Goal: Use online tool/utility: Utilize a website feature to perform a specific function

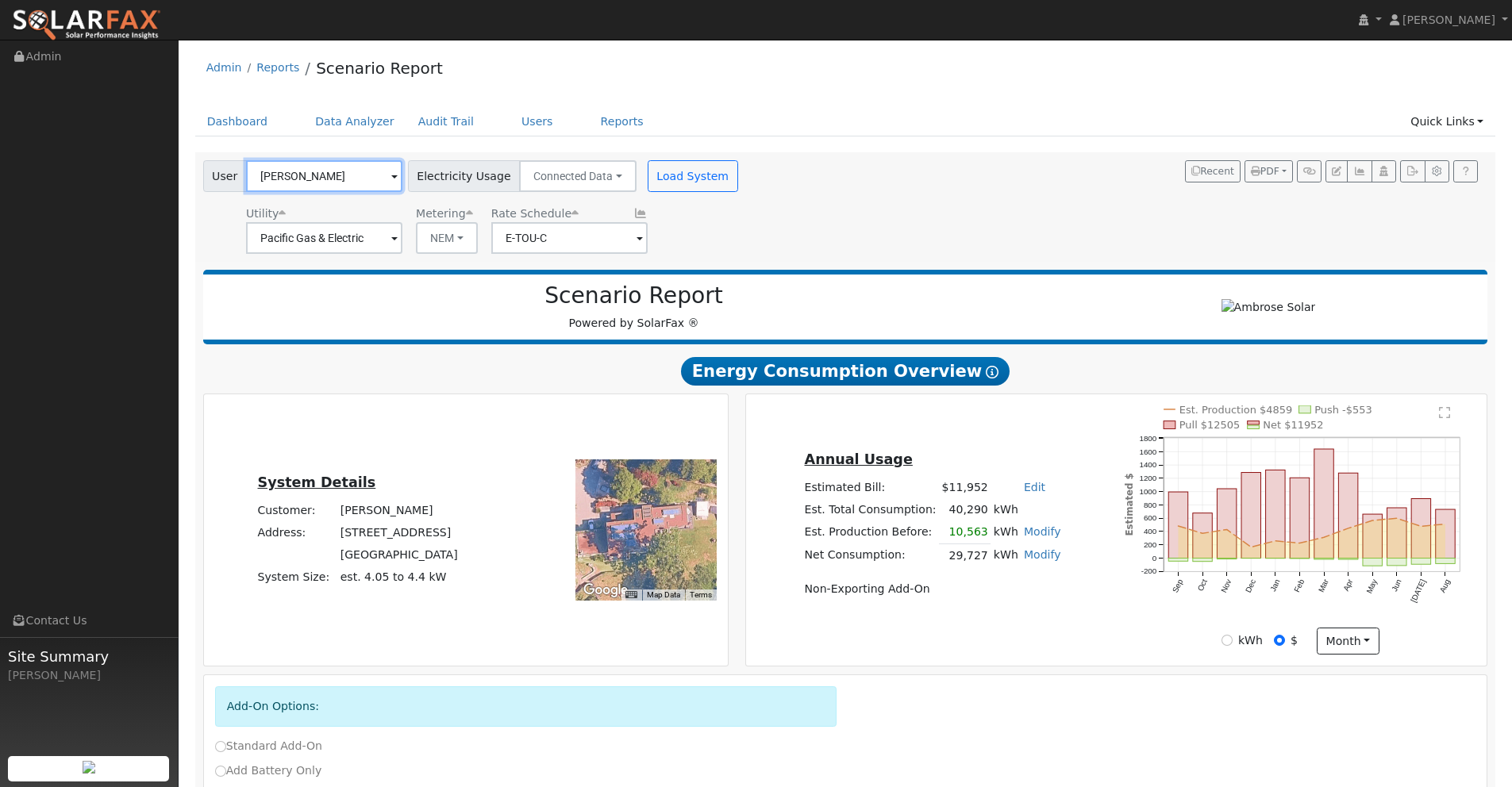
click at [337, 175] on input "Robert Savala" at bounding box center [324, 176] width 157 height 31
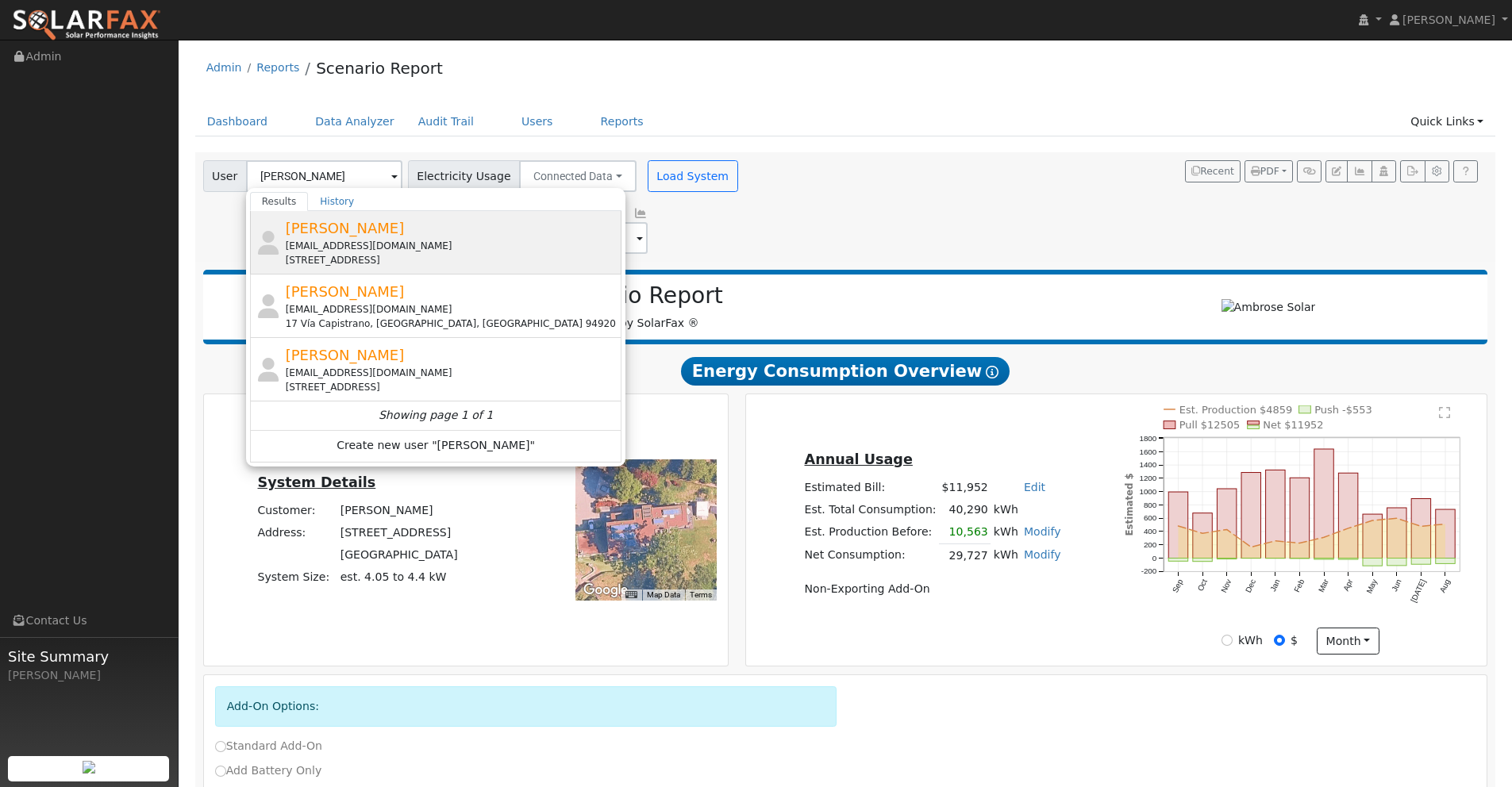
click at [343, 226] on span "[PERSON_NAME]" at bounding box center [344, 228] width 119 height 17
type input "[PERSON_NAME]"
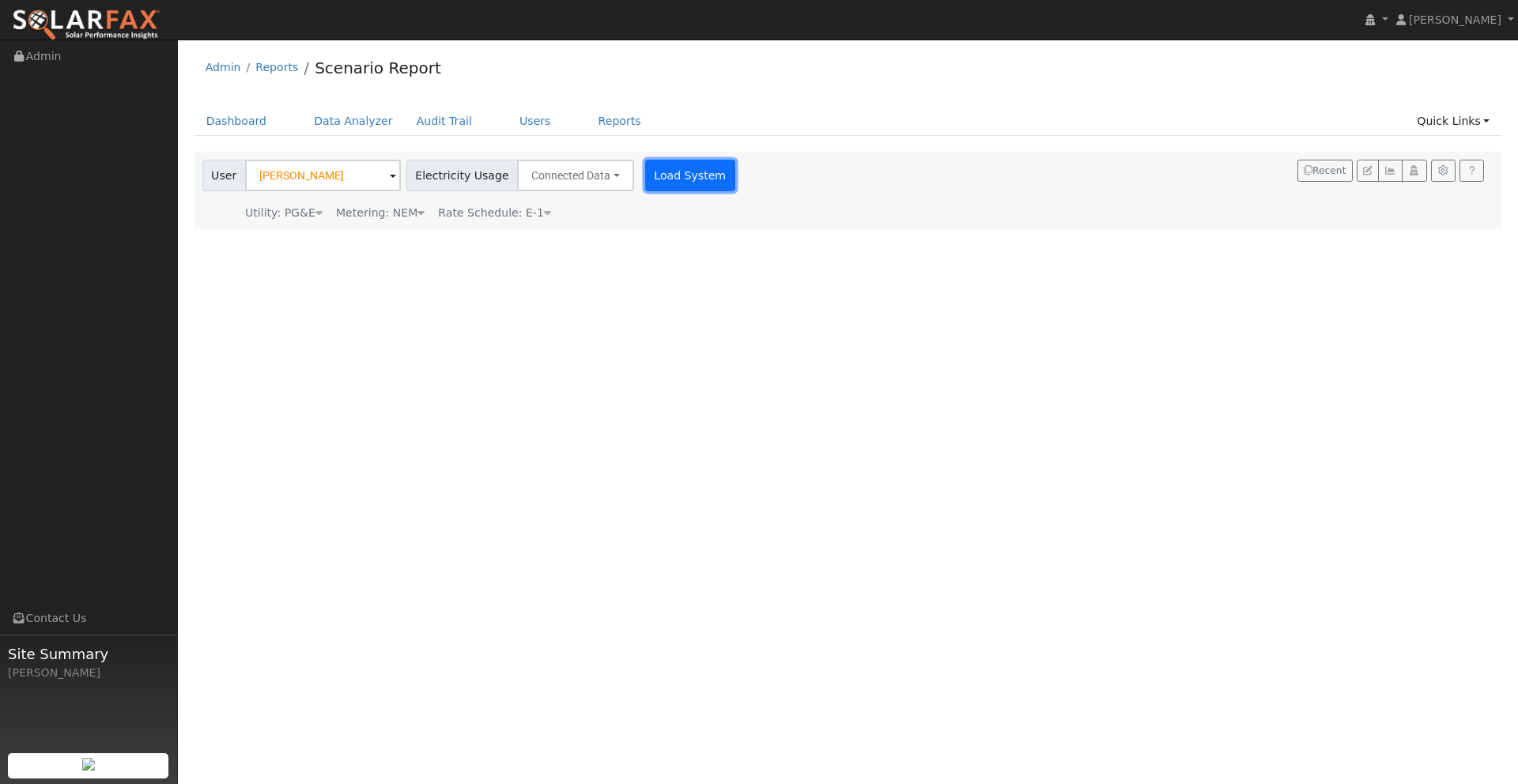
click at [666, 174] on button "Load System" at bounding box center [690, 175] width 90 height 31
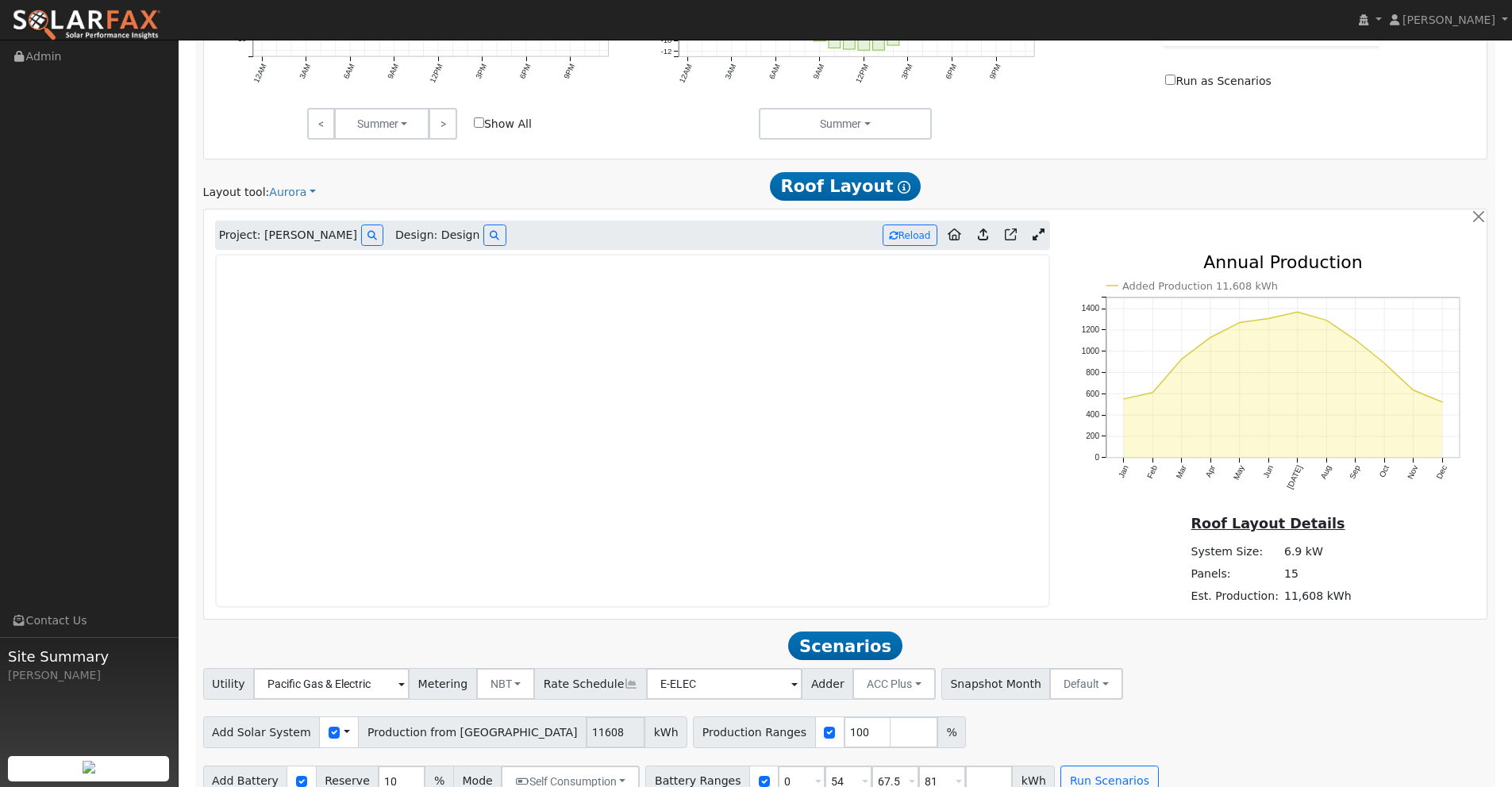
scroll to position [853, 0]
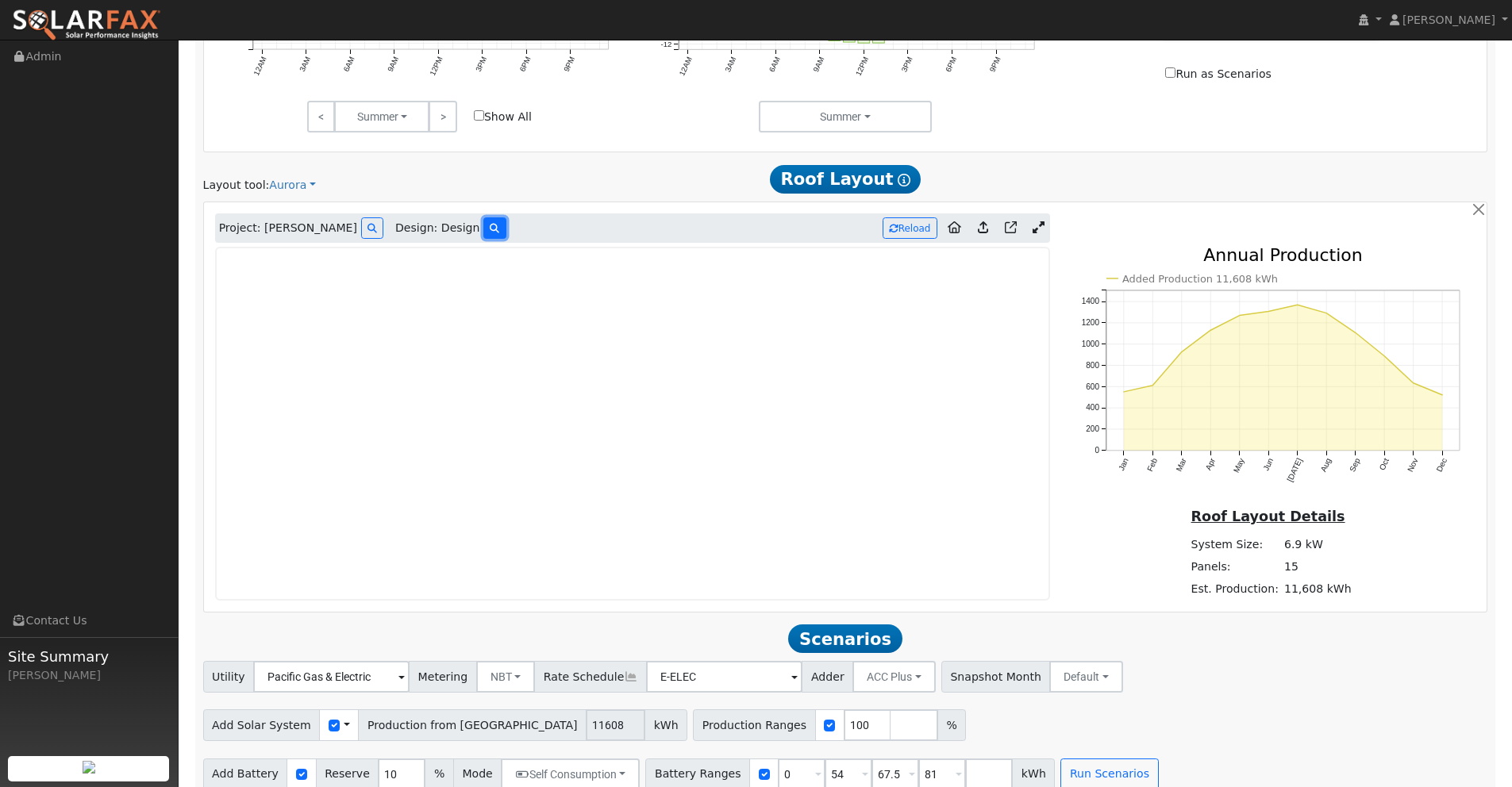
click at [490, 227] on icon at bounding box center [494, 228] width 9 height 9
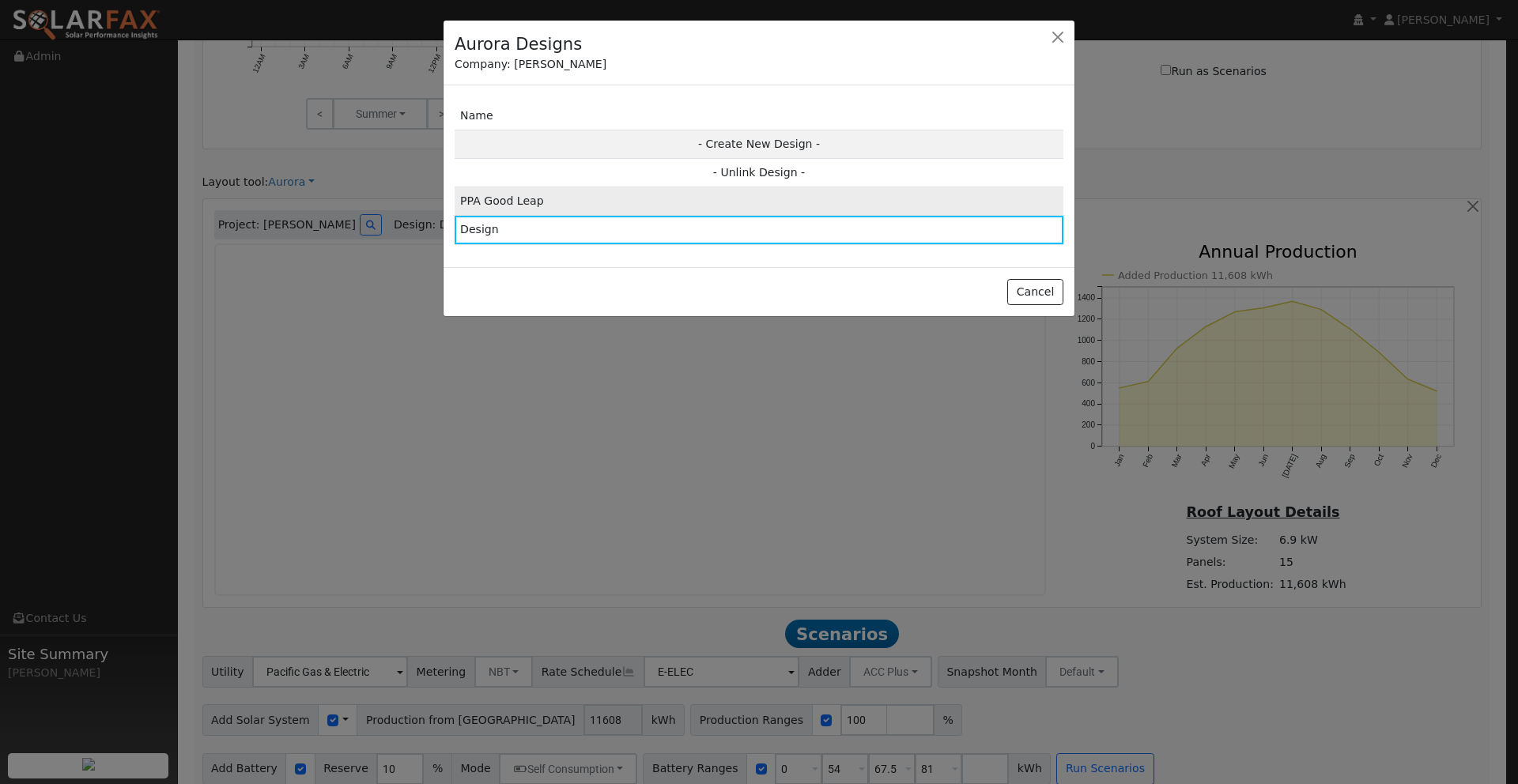
click at [646, 200] on td "PPA Good Leap" at bounding box center [759, 201] width 609 height 28
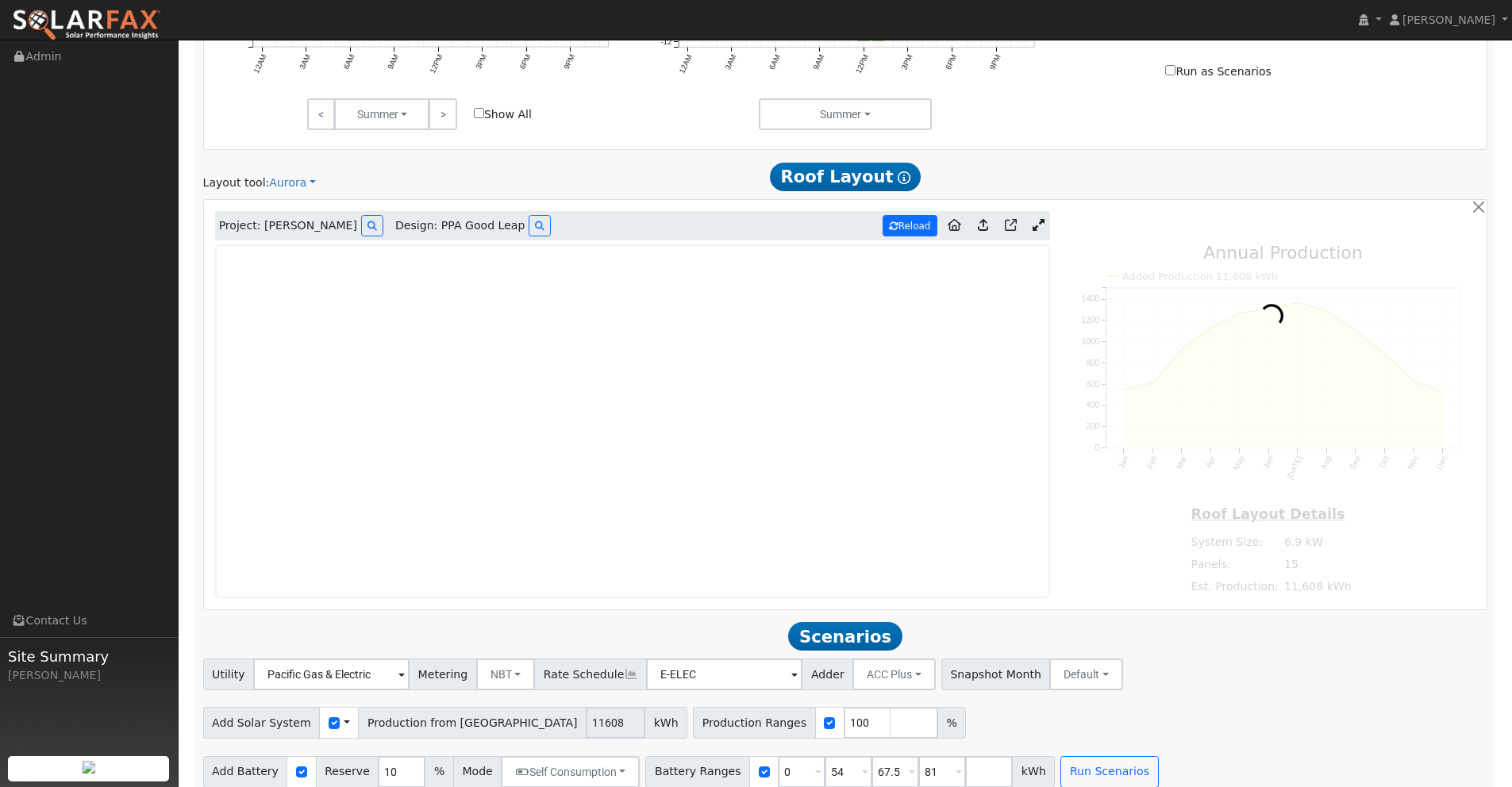
type input "11648"
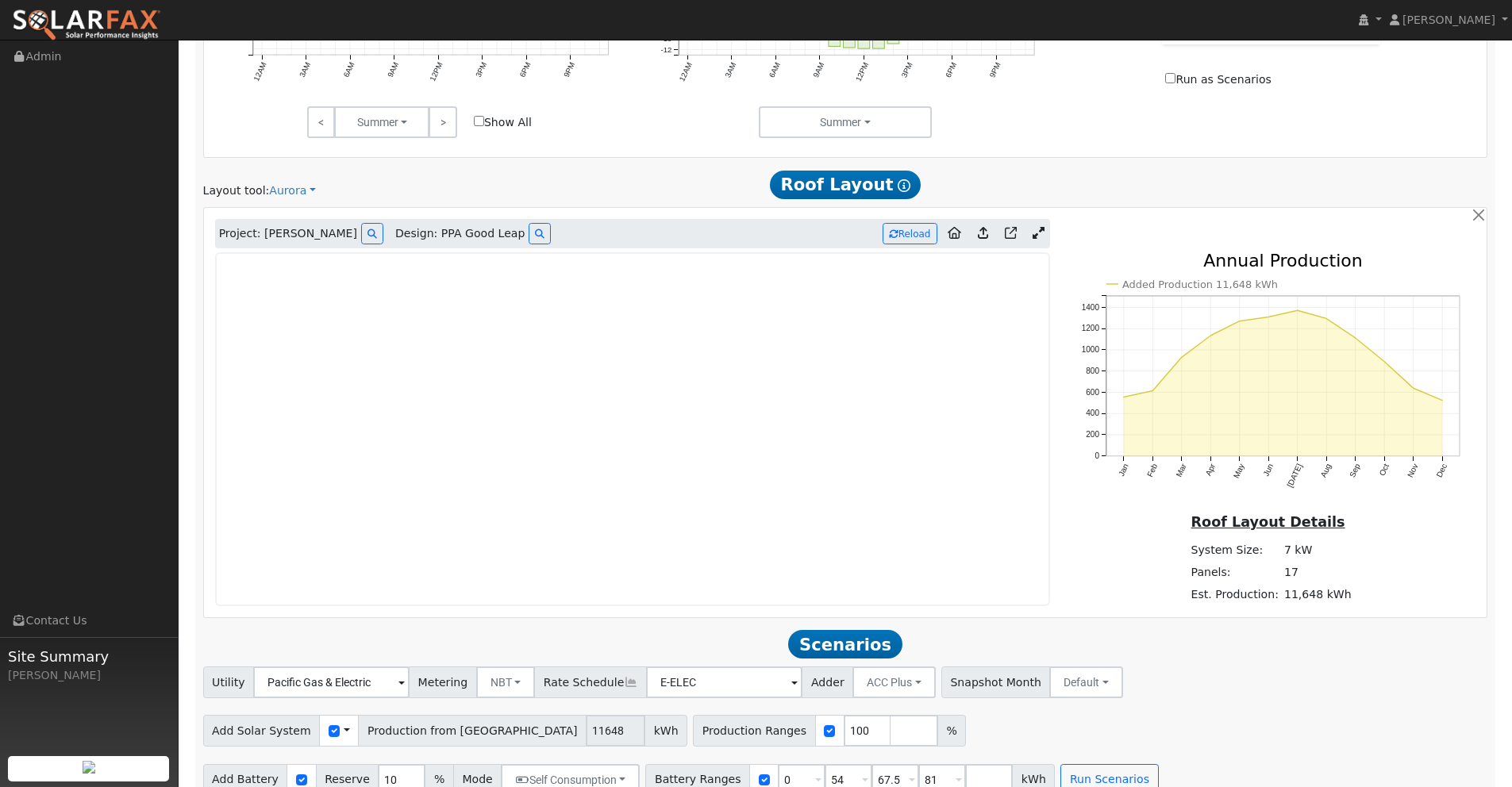
scroll to position [831, 0]
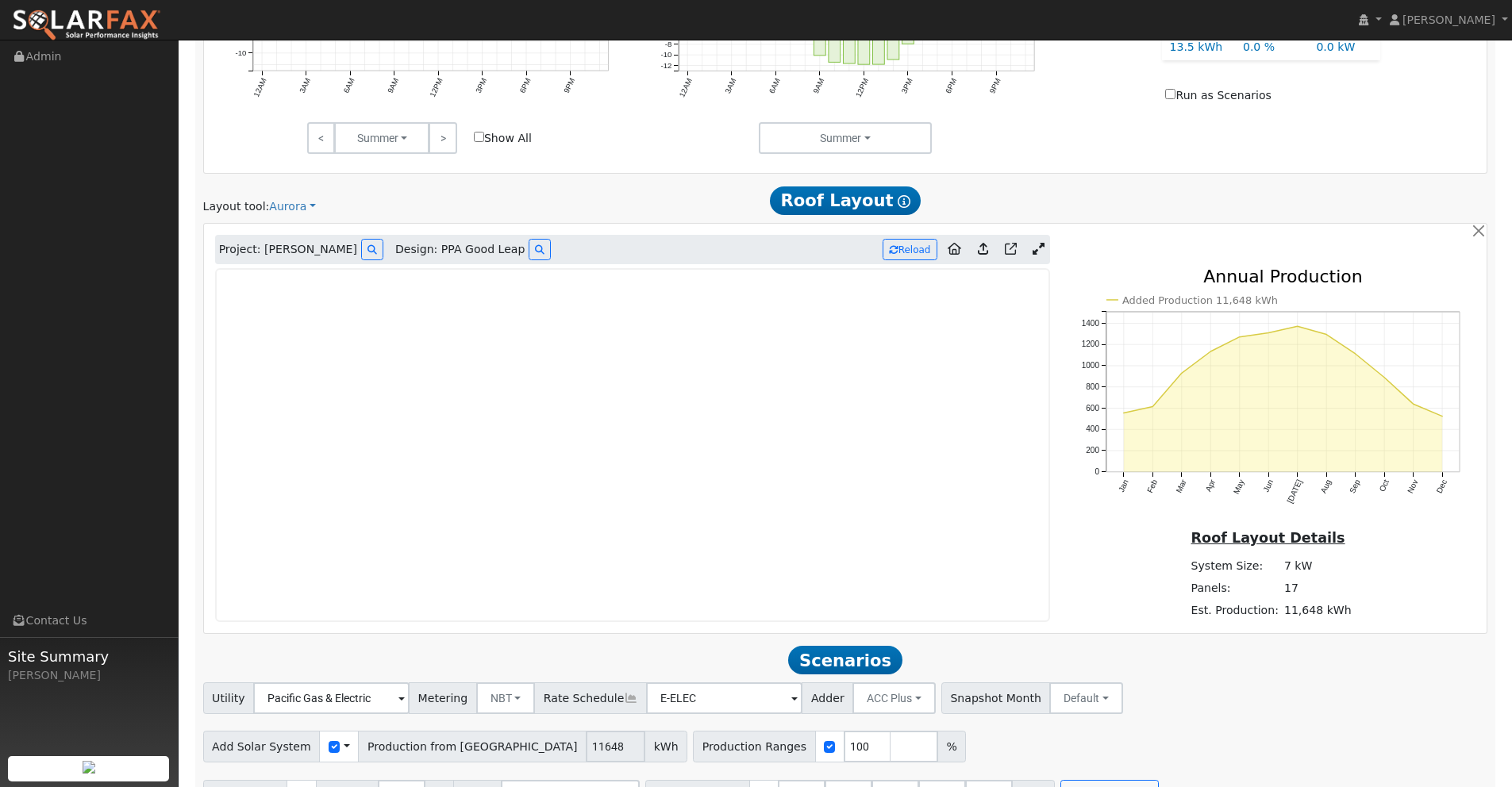
click at [1050, 408] on iframe at bounding box center [633, 445] width 835 height 353
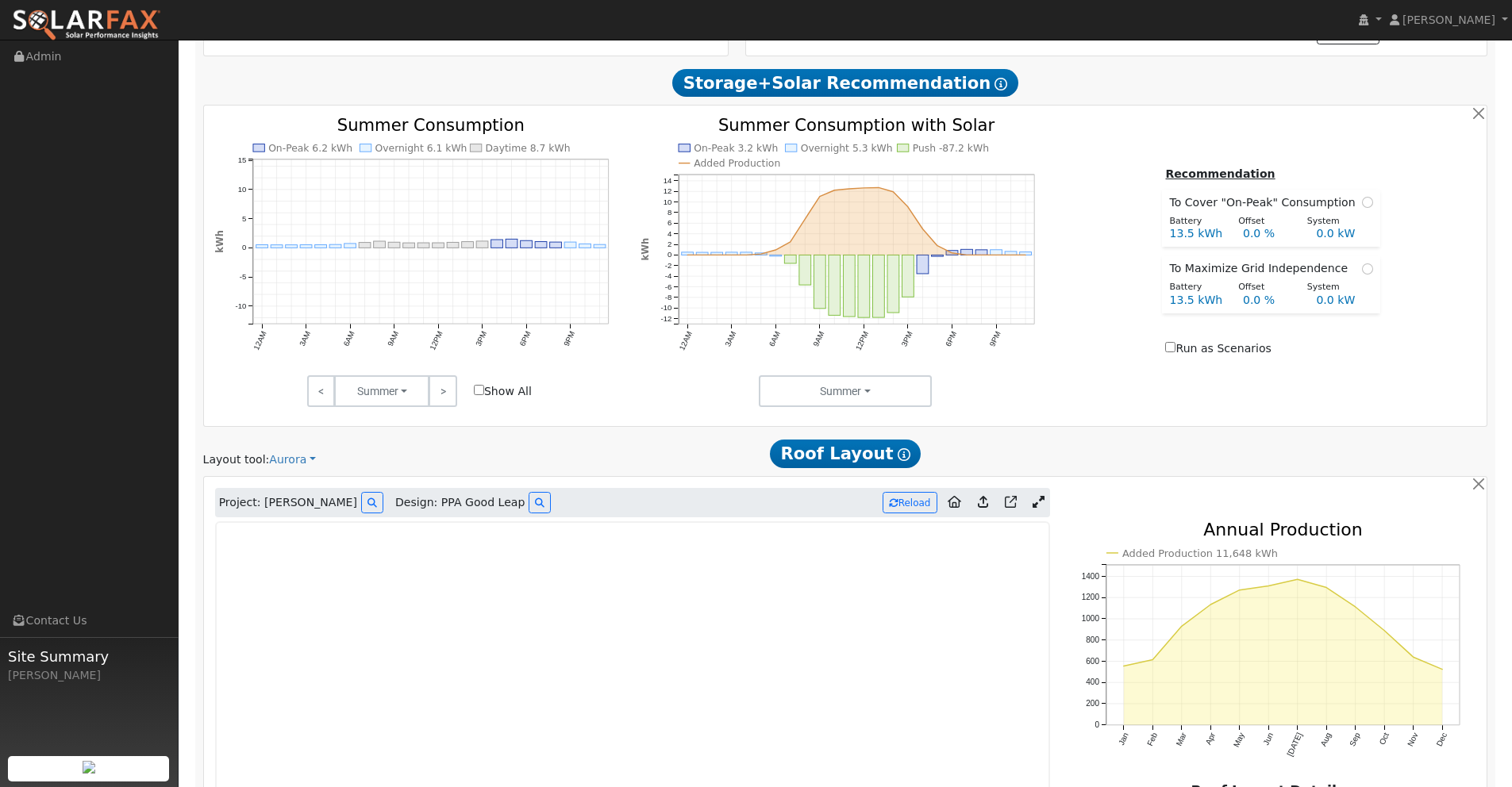
scroll to position [872, 0]
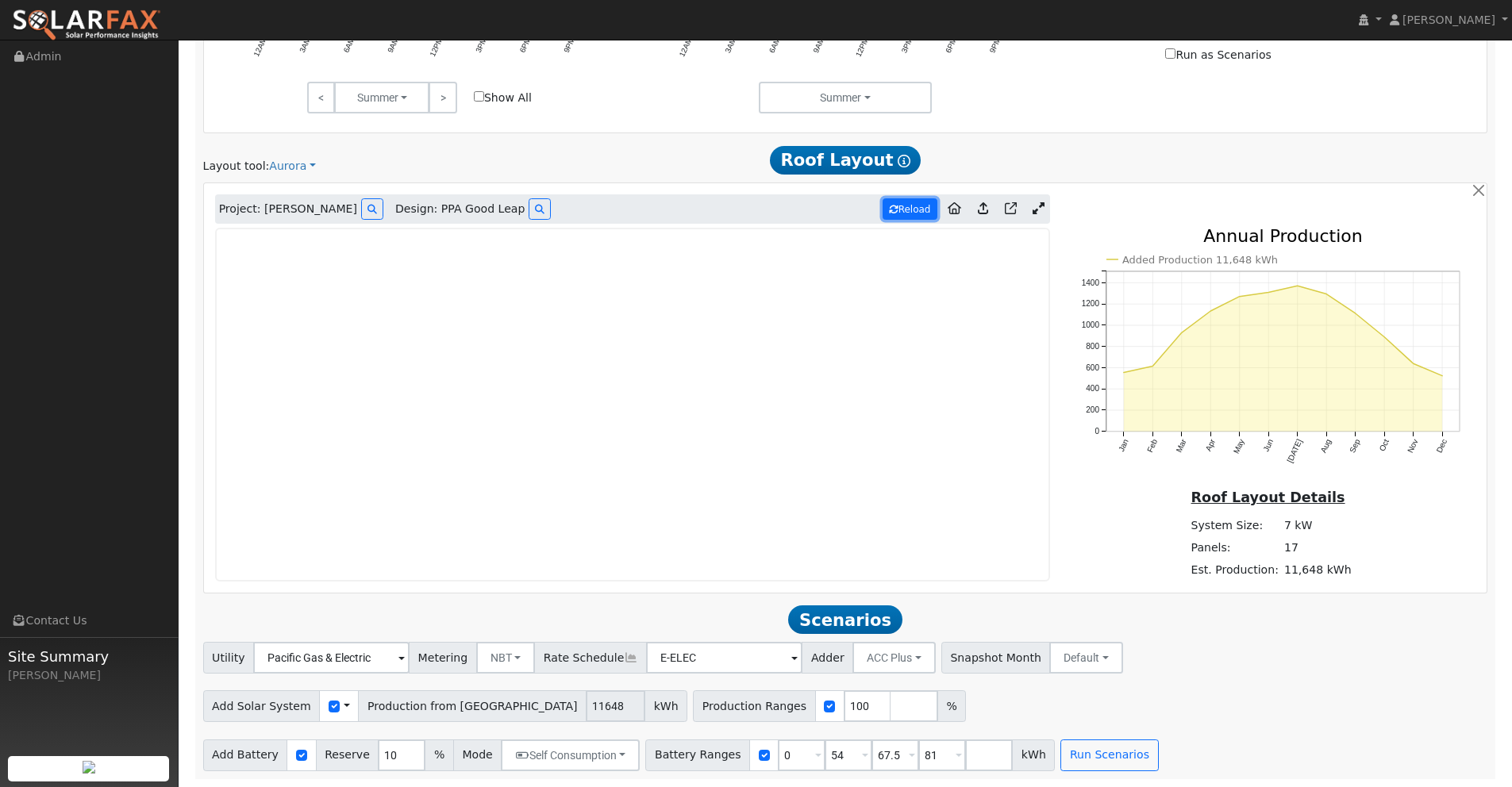
click at [920, 213] on button "Reload" at bounding box center [909, 208] width 54 height 21
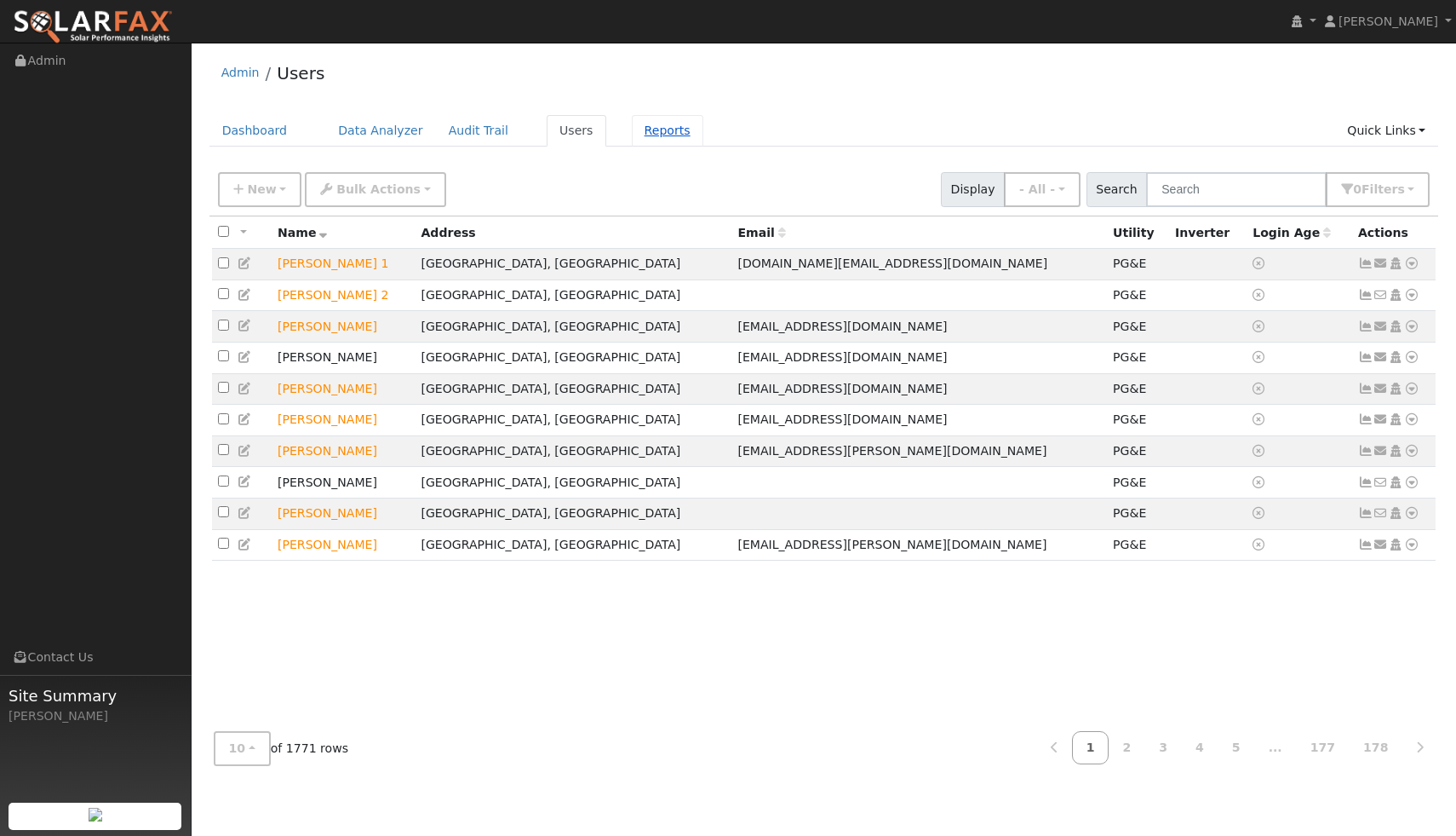
click at [652, 125] on link "Reports" at bounding box center [668, 130] width 71 height 32
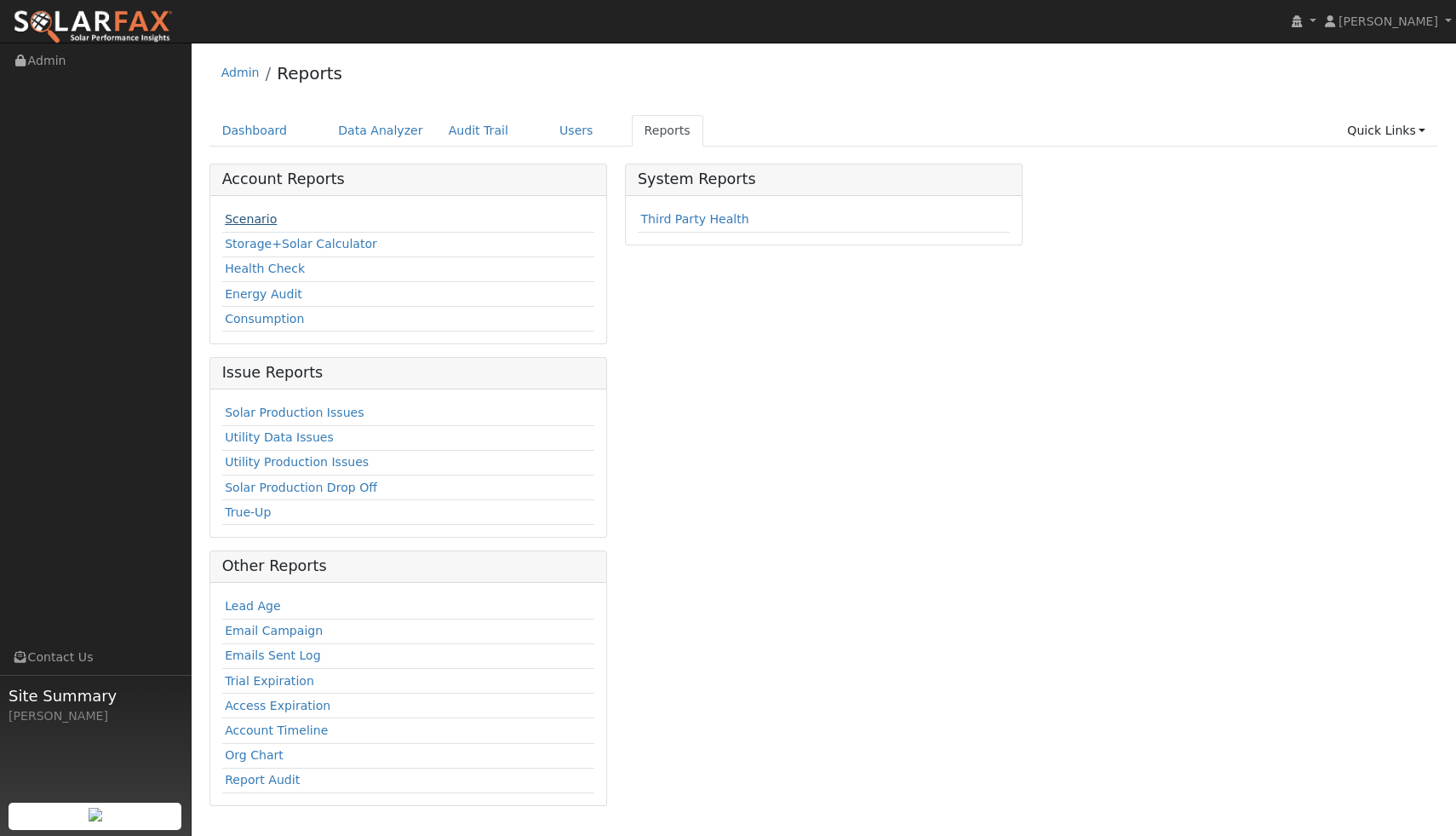
click at [261, 221] on link "Scenario" at bounding box center [251, 219] width 52 height 14
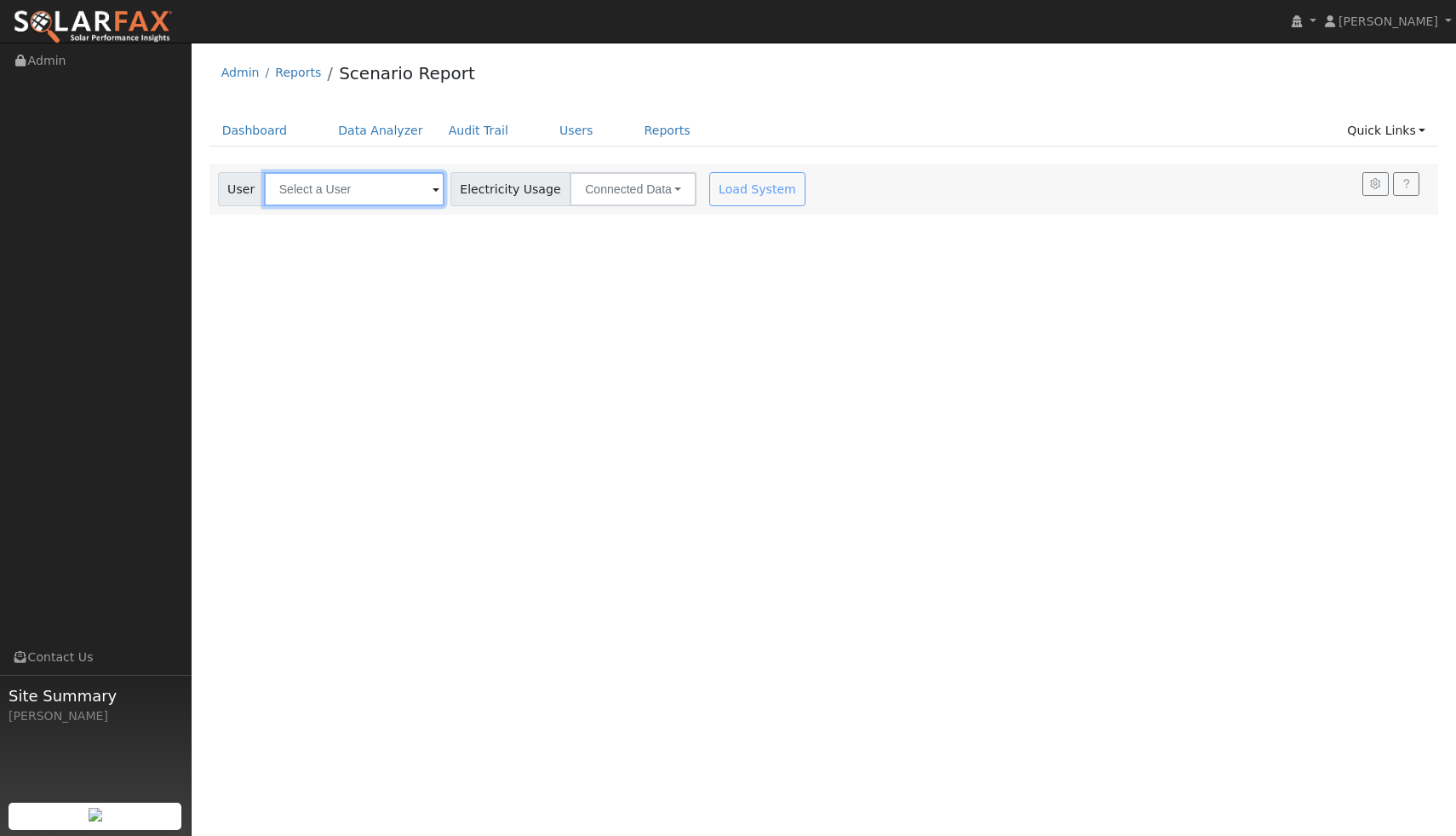
click at [336, 194] on input "text" at bounding box center [354, 189] width 181 height 34
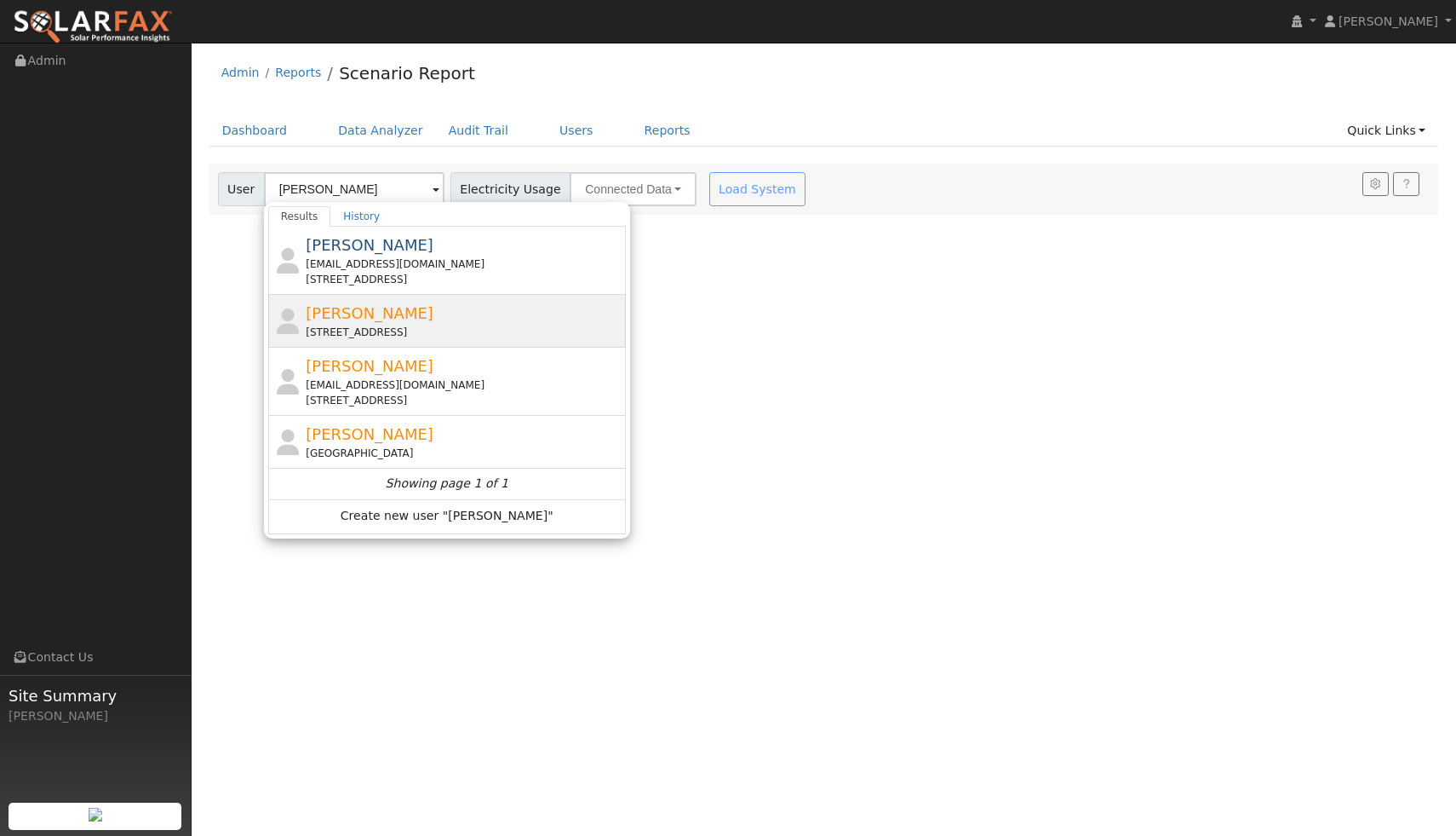
click at [340, 318] on span "[PERSON_NAME]" at bounding box center [368, 313] width 127 height 18
type input "[PERSON_NAME]"
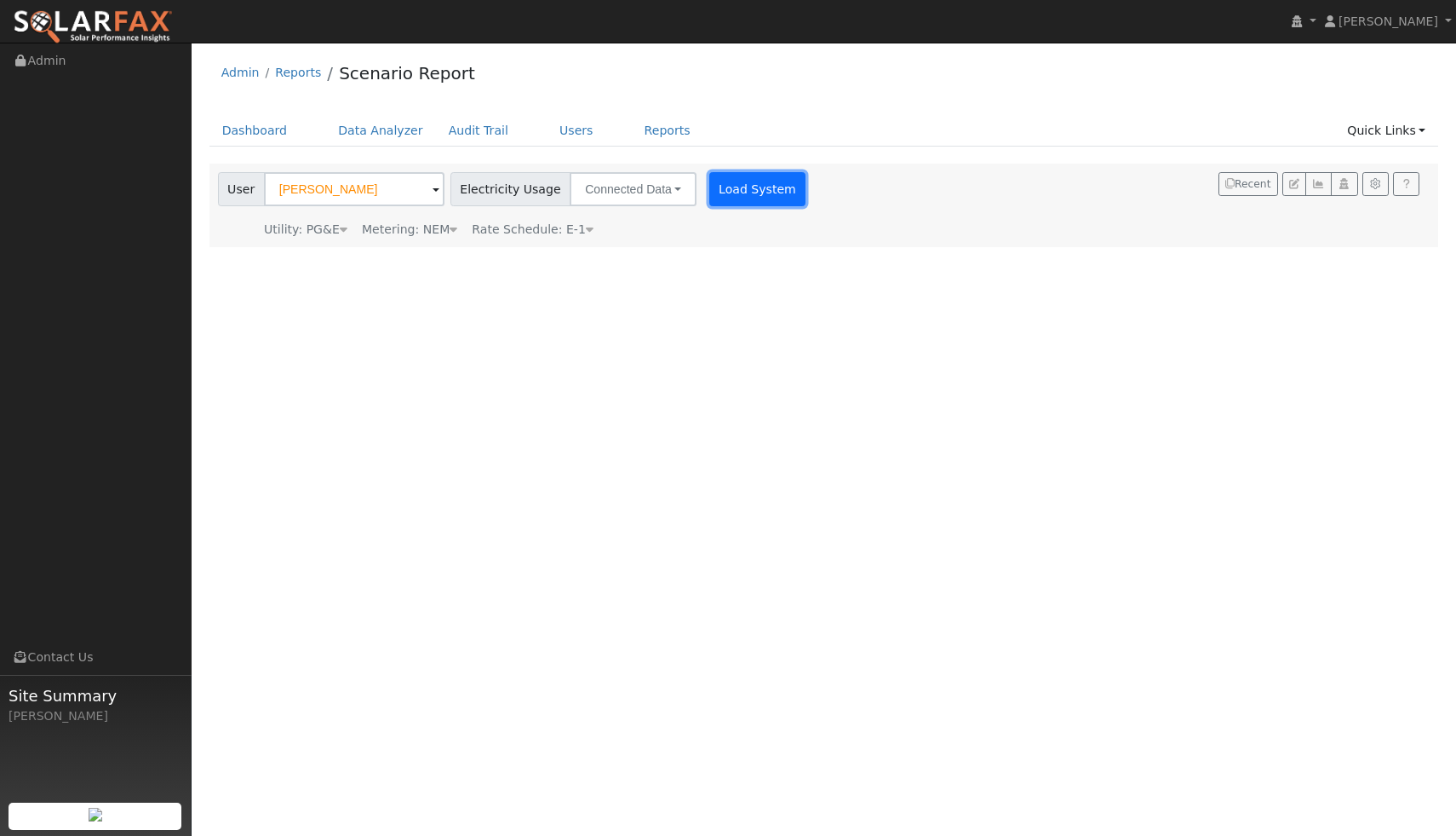
click at [738, 195] on button "Load System" at bounding box center [758, 189] width 97 height 34
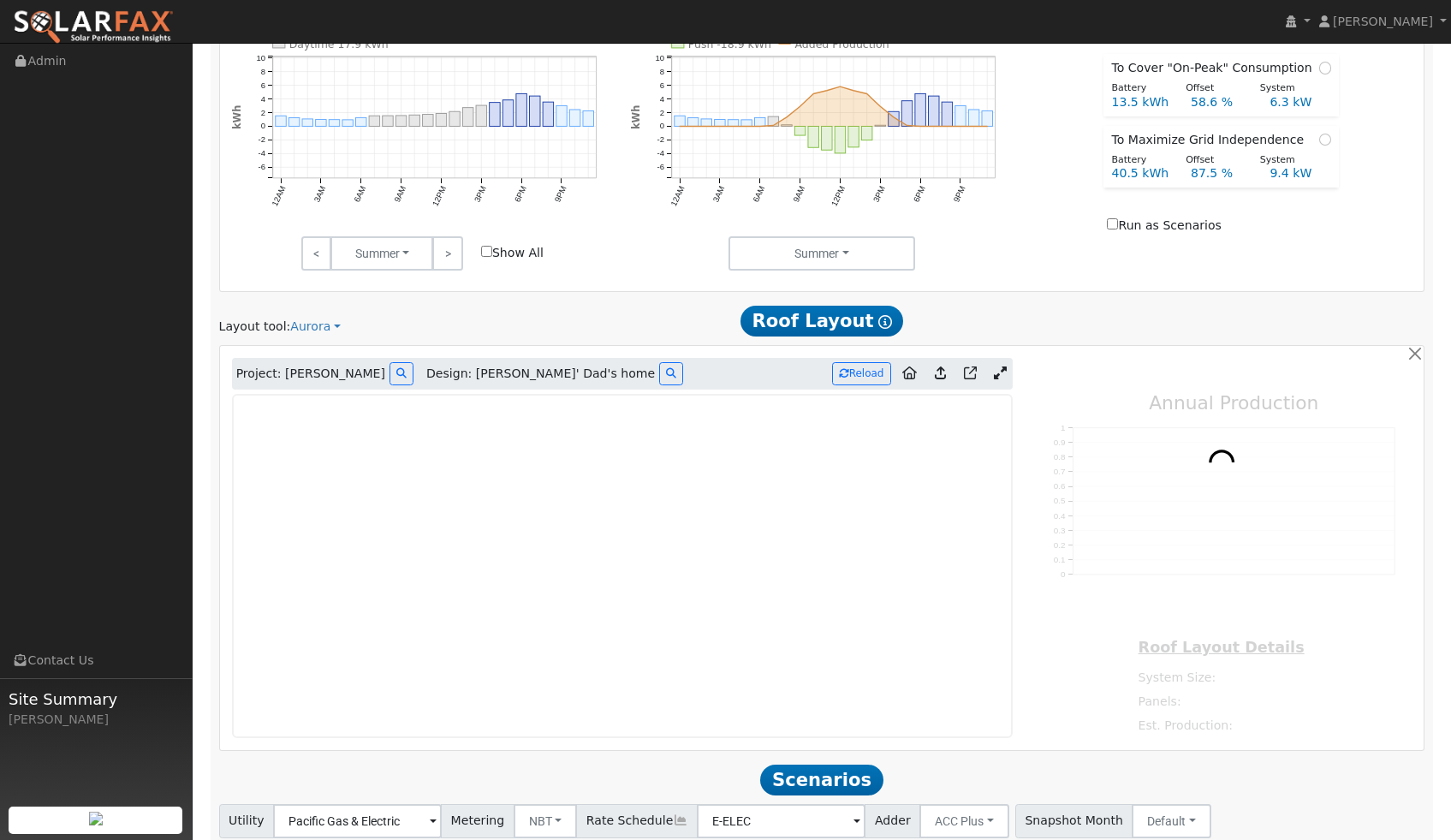
scroll to position [843, 0]
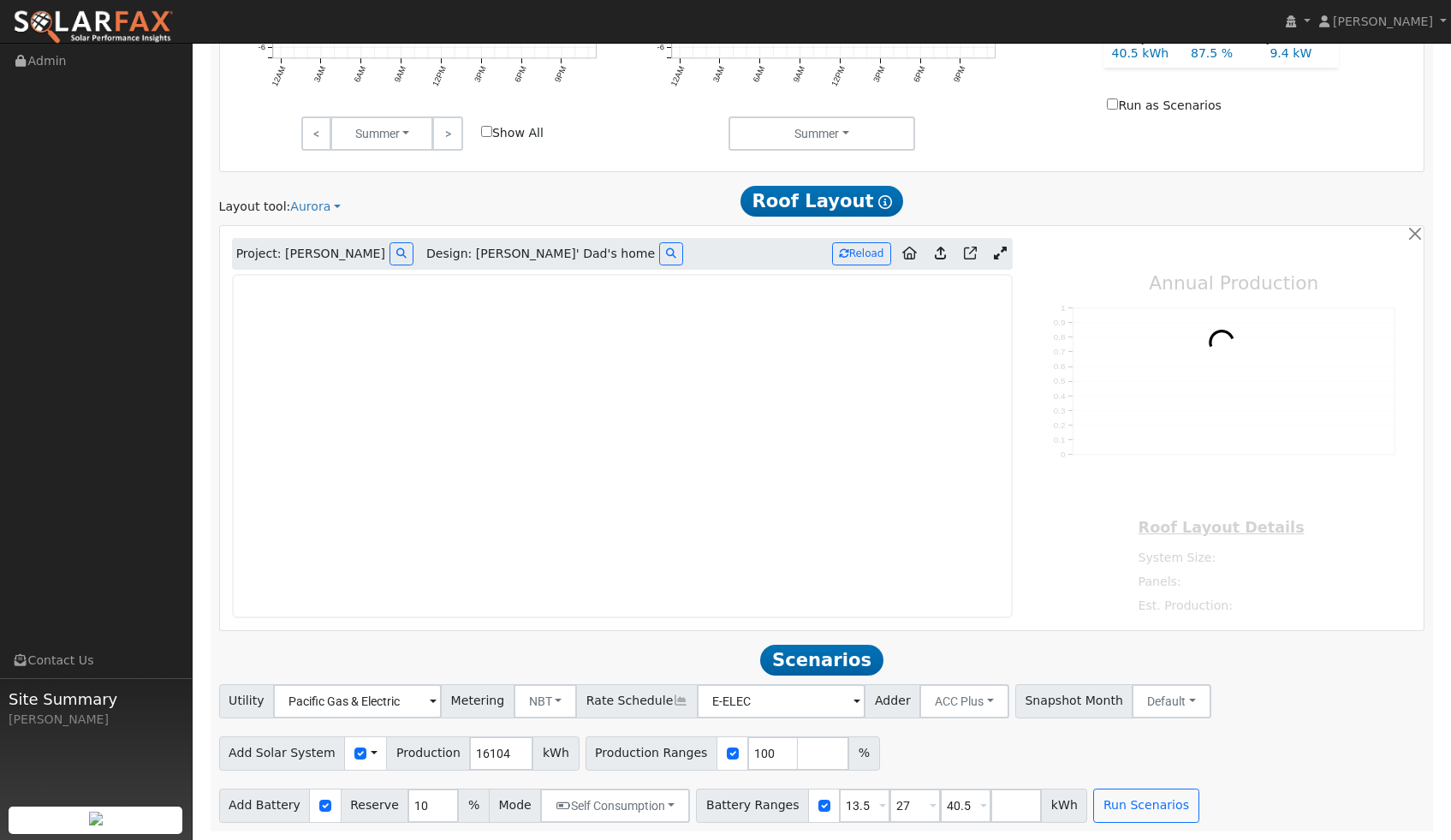
type input "25964"
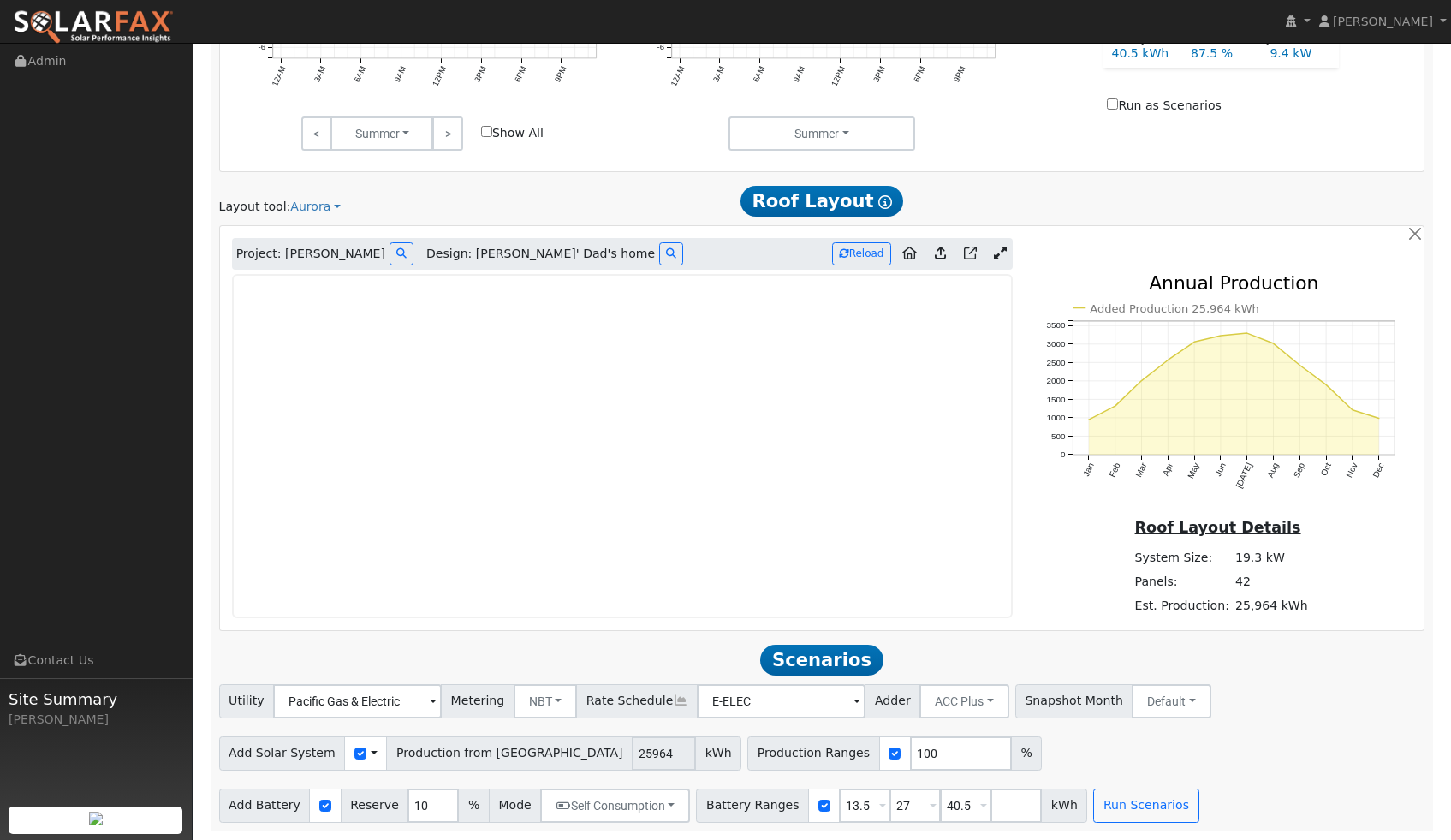
click at [999, 254] on icon at bounding box center [1000, 252] width 13 height 13
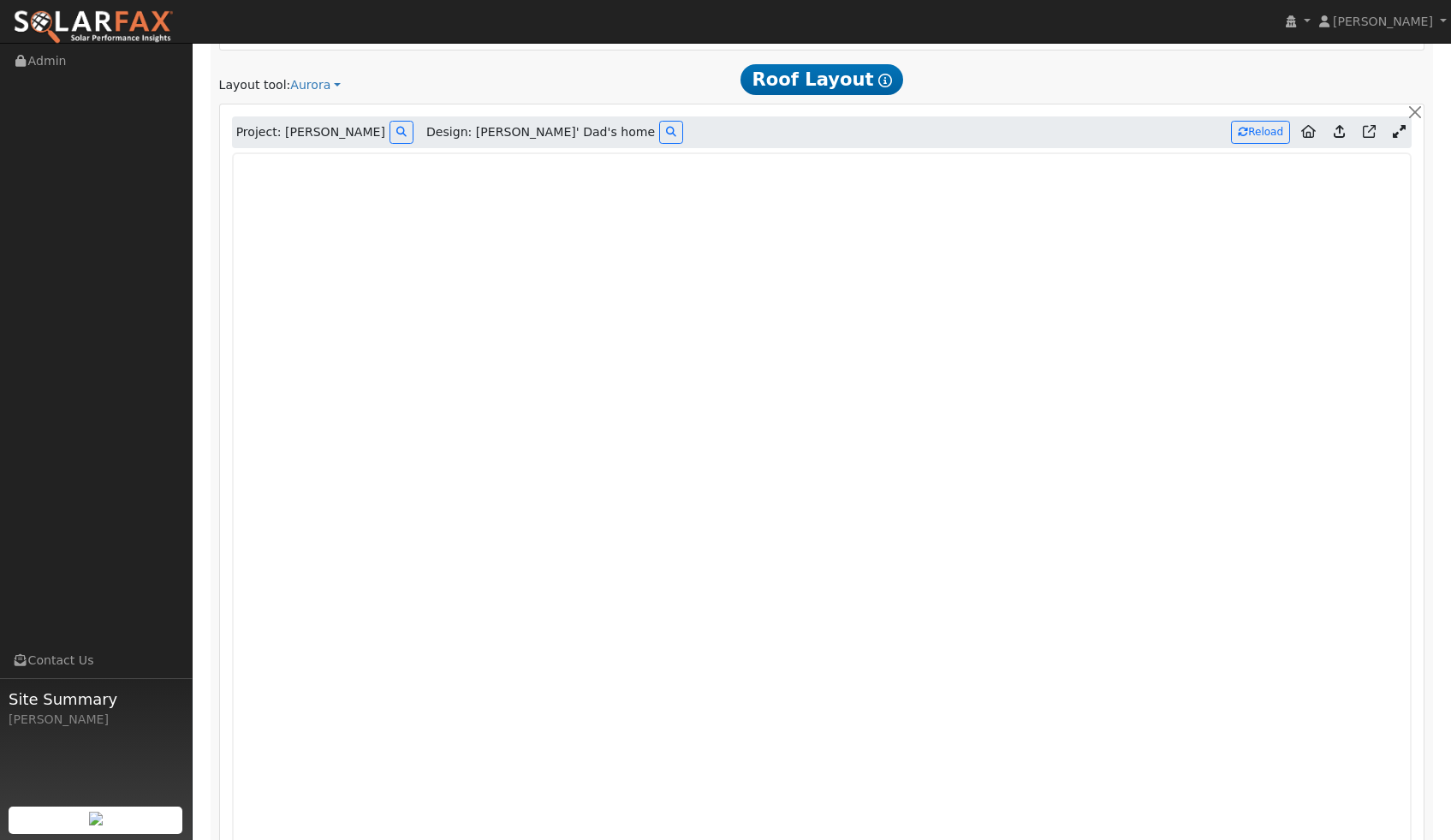
scroll to position [962, 0]
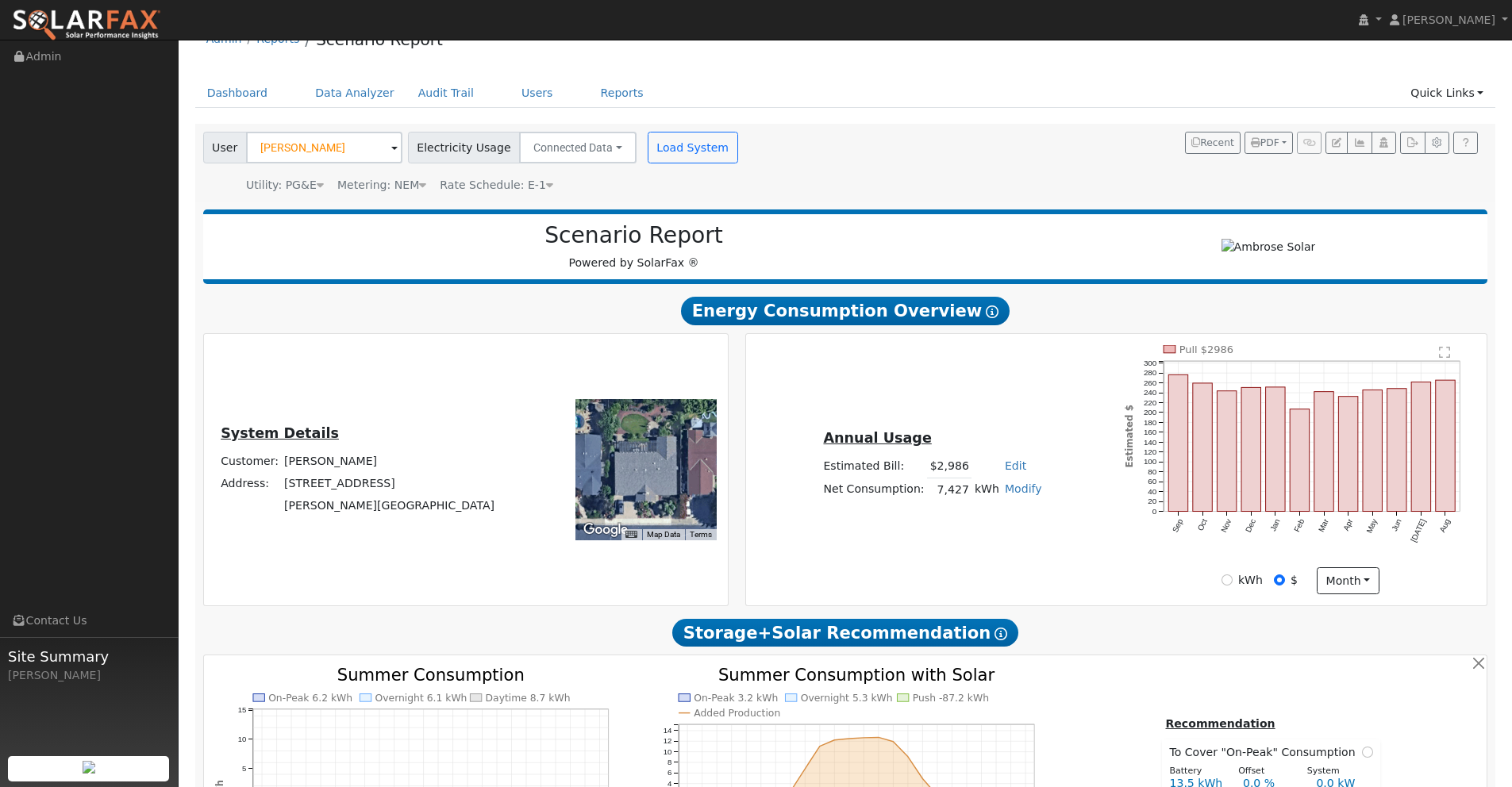
scroll to position [23, 0]
